Goal: Task Accomplishment & Management: Complete application form

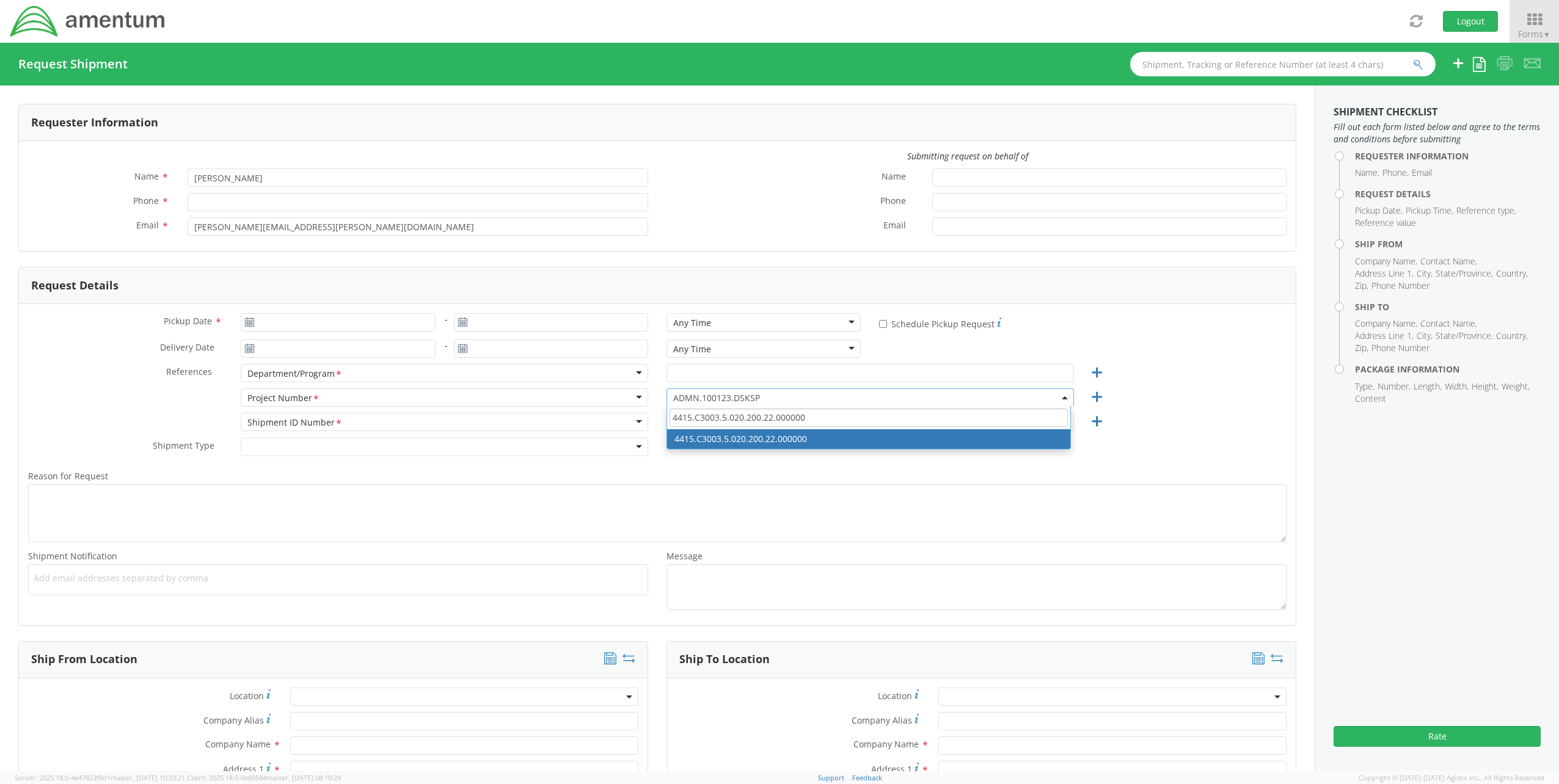
drag, startPoint x: 645, startPoint y: 410, endPoint x: 445, endPoint y: 413, distance: 200.0
click at [445, 413] on div "Pickup Date * - Any Time Any Time Any Time 7:00 am - 10:00 am 10:00 am - 1:00 p…" at bounding box center [657, 464] width 1277 height 321
type input "OVH2.705645.00000"
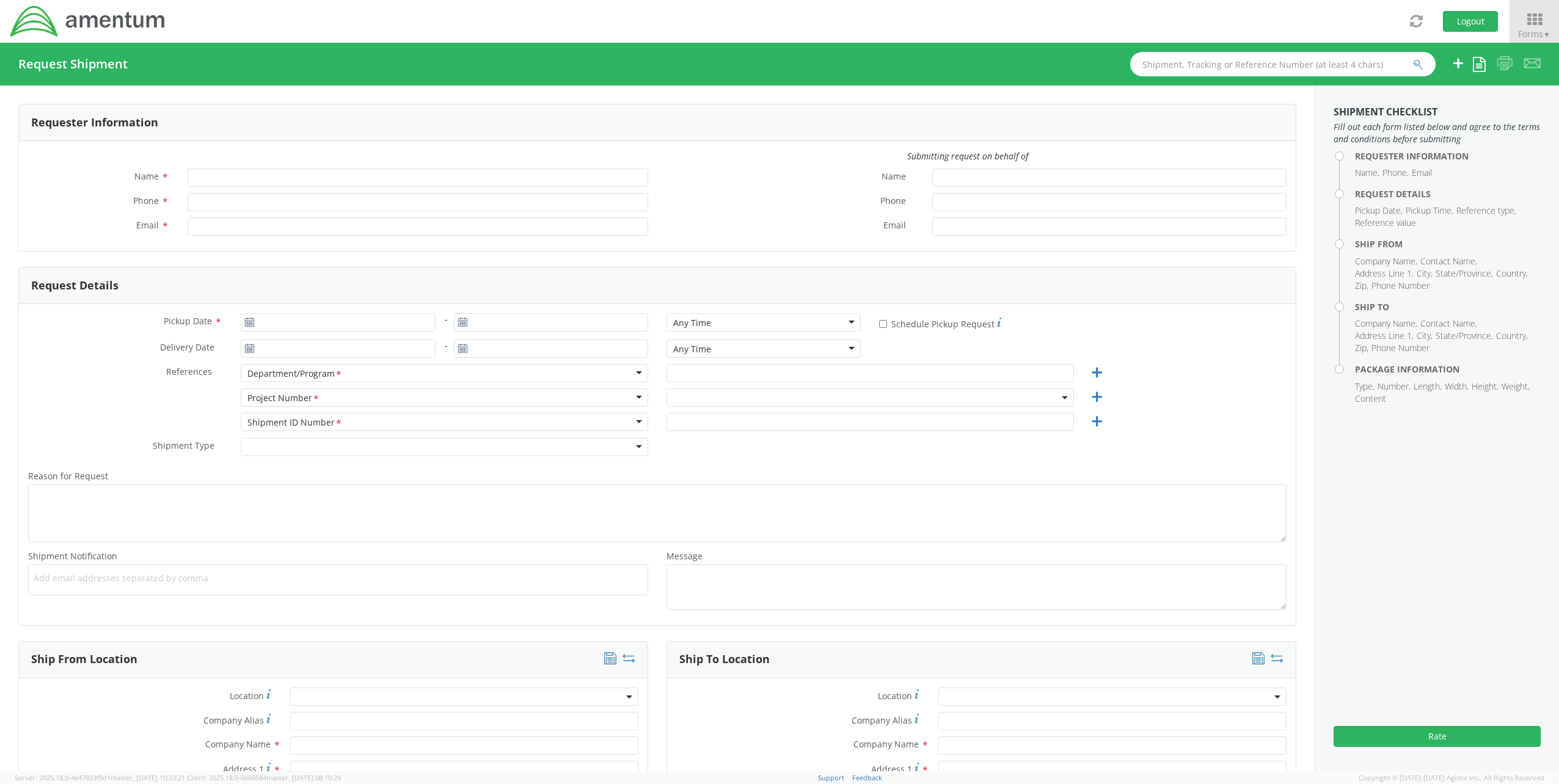
type input "[PERSON_NAME]"
type input "[PERSON_NAME][EMAIL_ADDRESS][PERSON_NAME][DOMAIN_NAME]"
click at [721, 394] on span at bounding box center [870, 397] width 407 height 18
click at [710, 410] on span at bounding box center [868, 417] width 403 height 23
click at [710, 415] on input "search" at bounding box center [868, 417] width 398 height 18
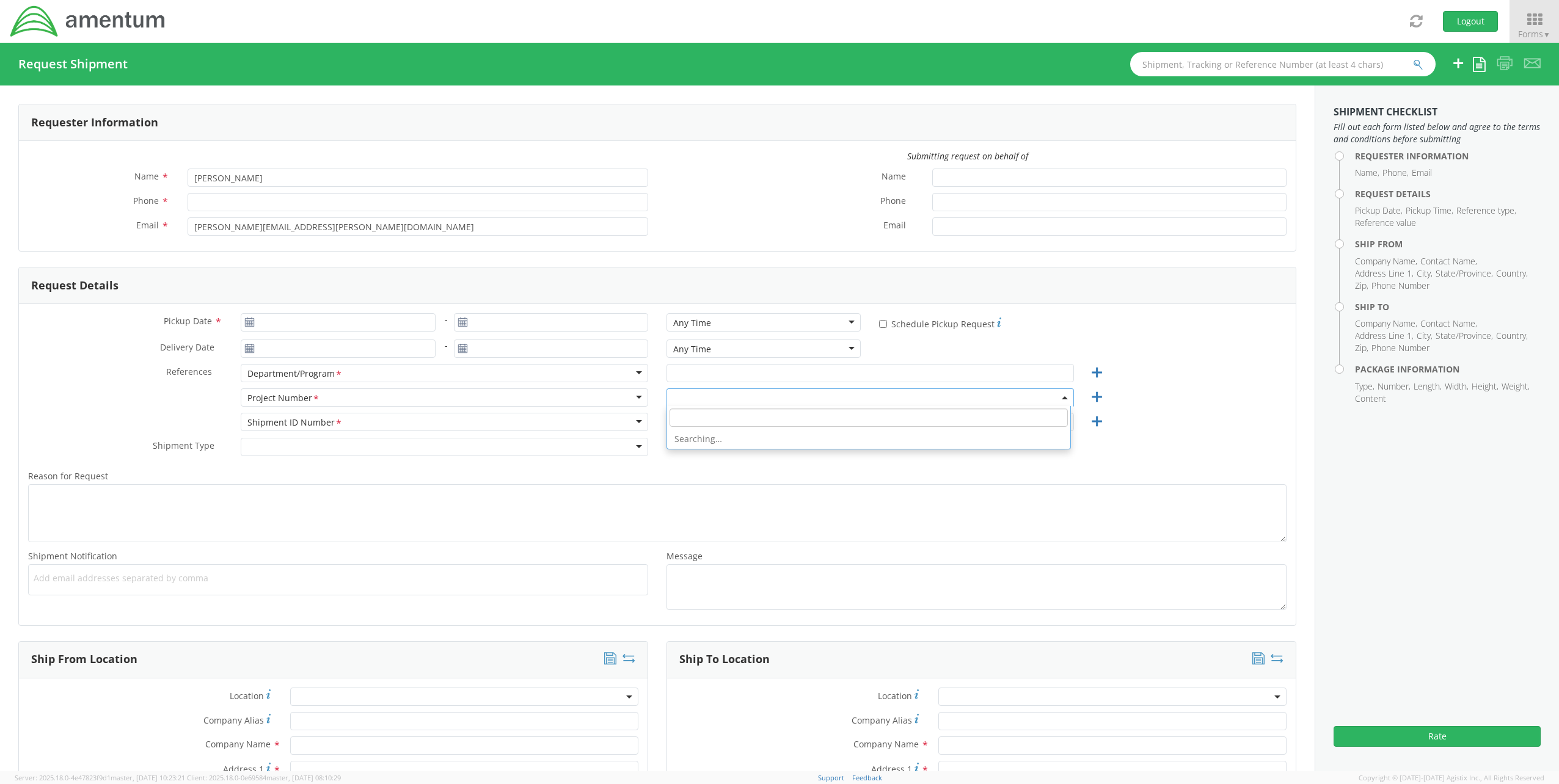
paste input "OVH2.705645.00000"
type input "OVH2.705645.00000"
select select "ADMN.100123.DSKSP"
drag, startPoint x: 798, startPoint y: 420, endPoint x: 481, endPoint y: 407, distance: 317.3
click at [478, 407] on div "Project Number <span class="required">*</span> Project Number * Account Type Ac…" at bounding box center [657, 400] width 1277 height 24
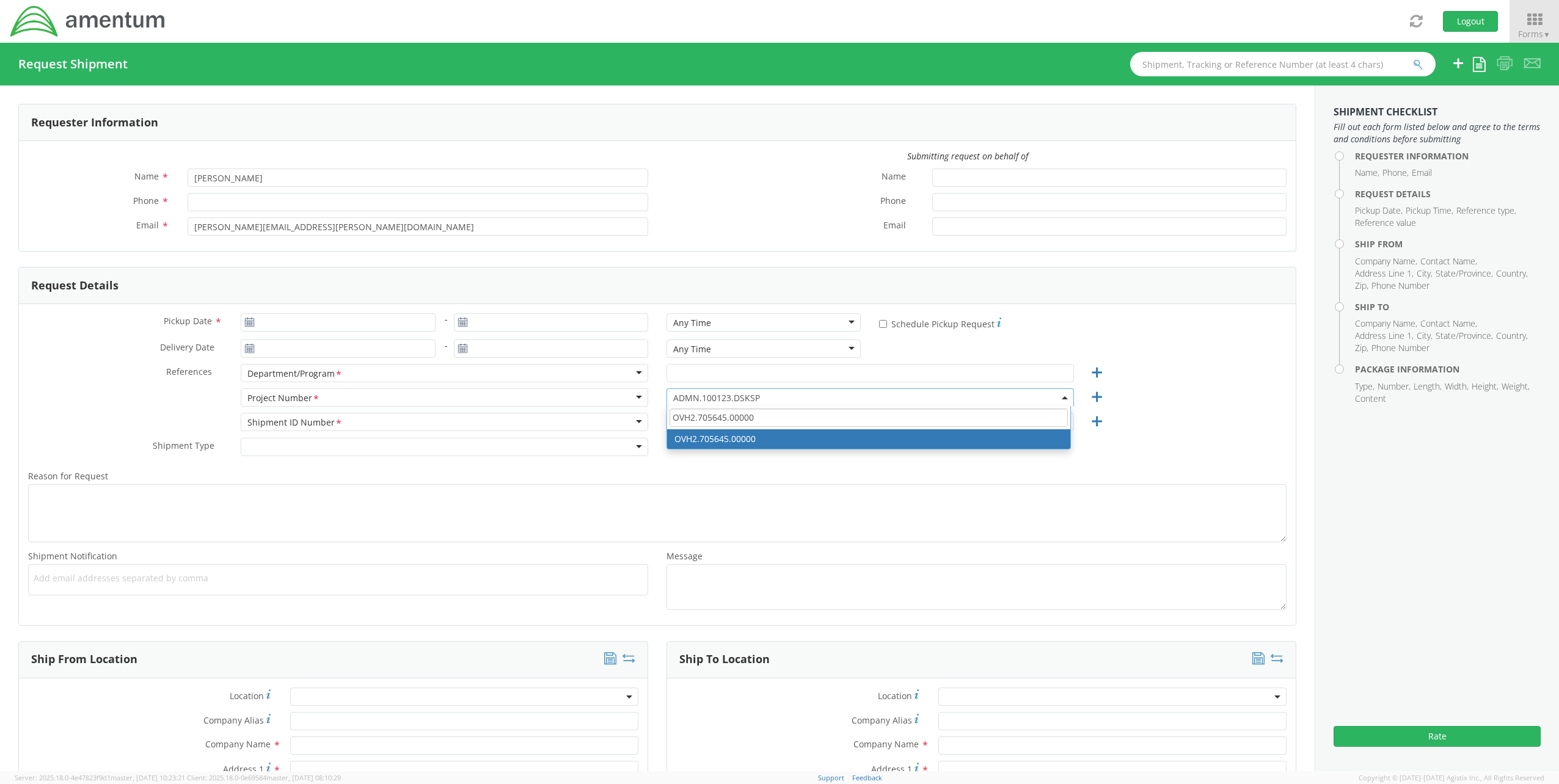
paste input "3534.R.DPO.APR.[DATE].SECMGR"
type input "3534.R.DPO.APR.[DATE].SECMGR"
select select "3534.R.DPO.APR.[DATE].SECMGR"
